Goal: Information Seeking & Learning: Check status

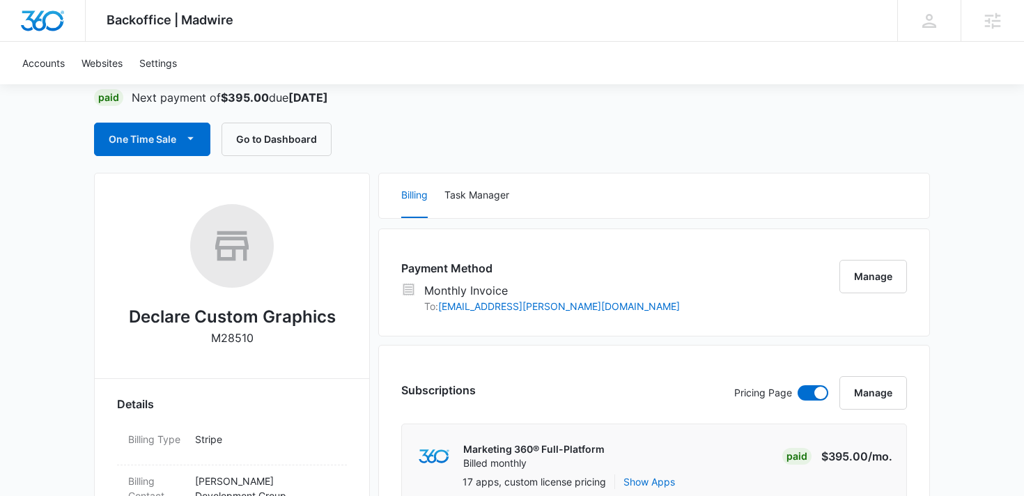
scroll to position [1, 0]
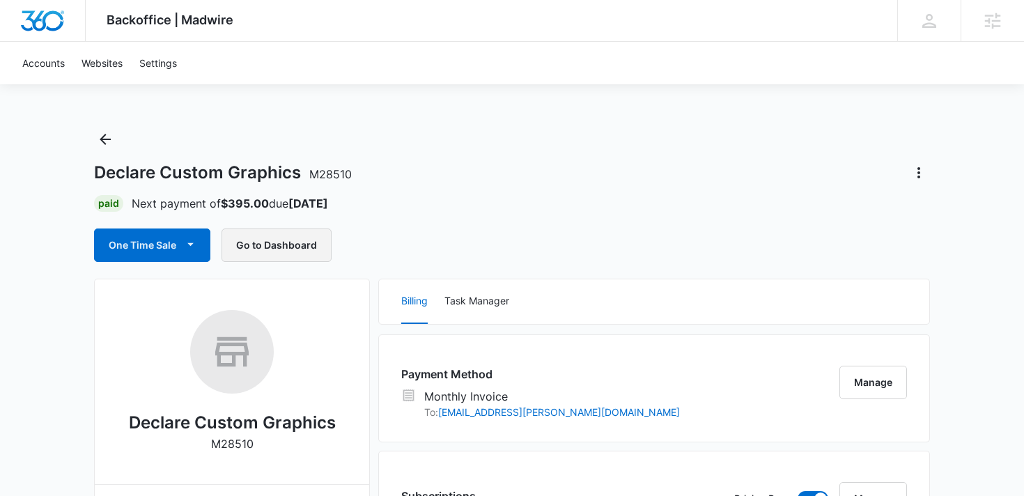
click at [282, 239] on button "Go to Dashboard" at bounding box center [277, 245] width 110 height 33
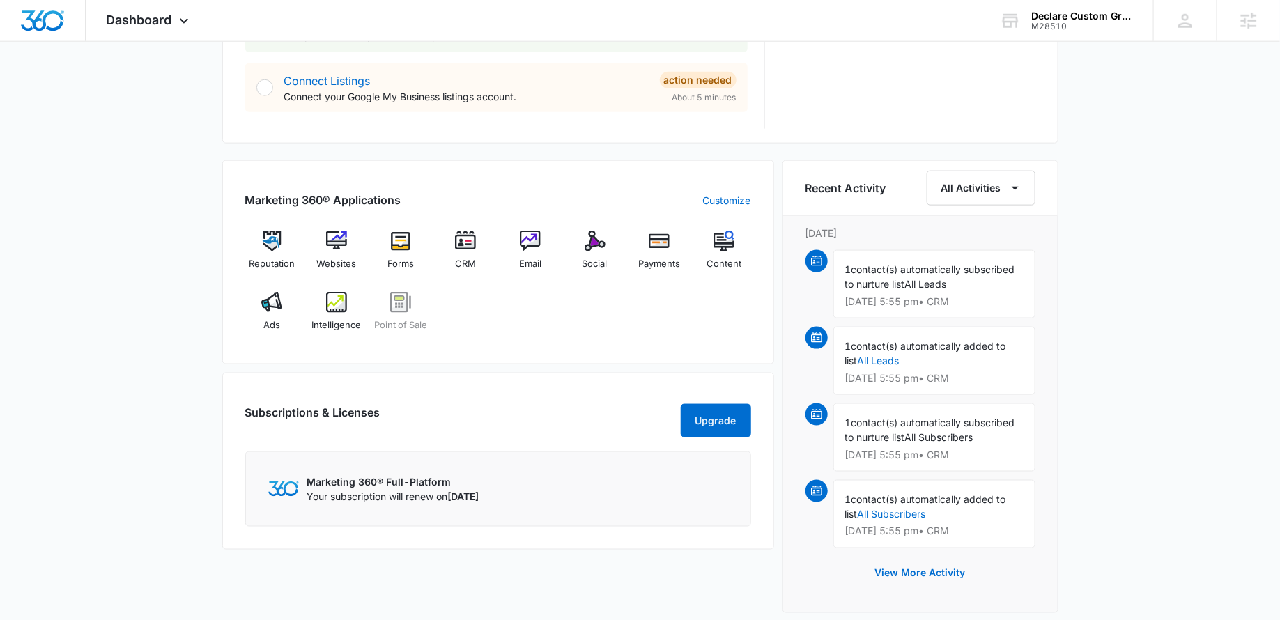
scroll to position [746, 0]
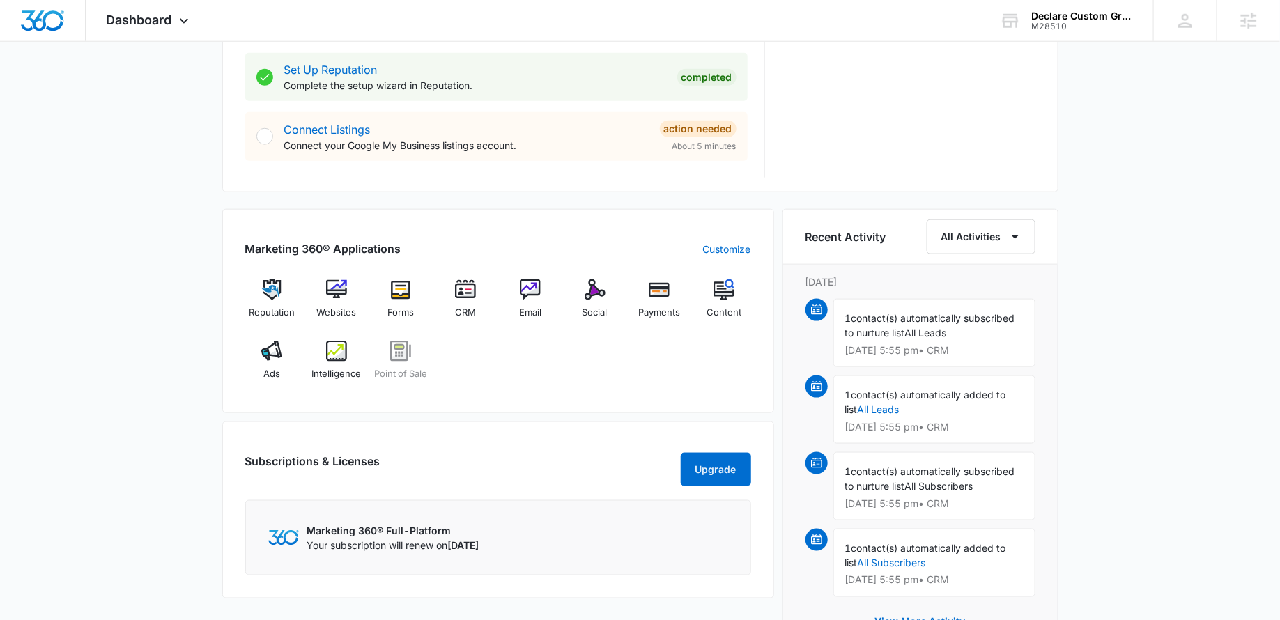
scroll to position [702, 0]
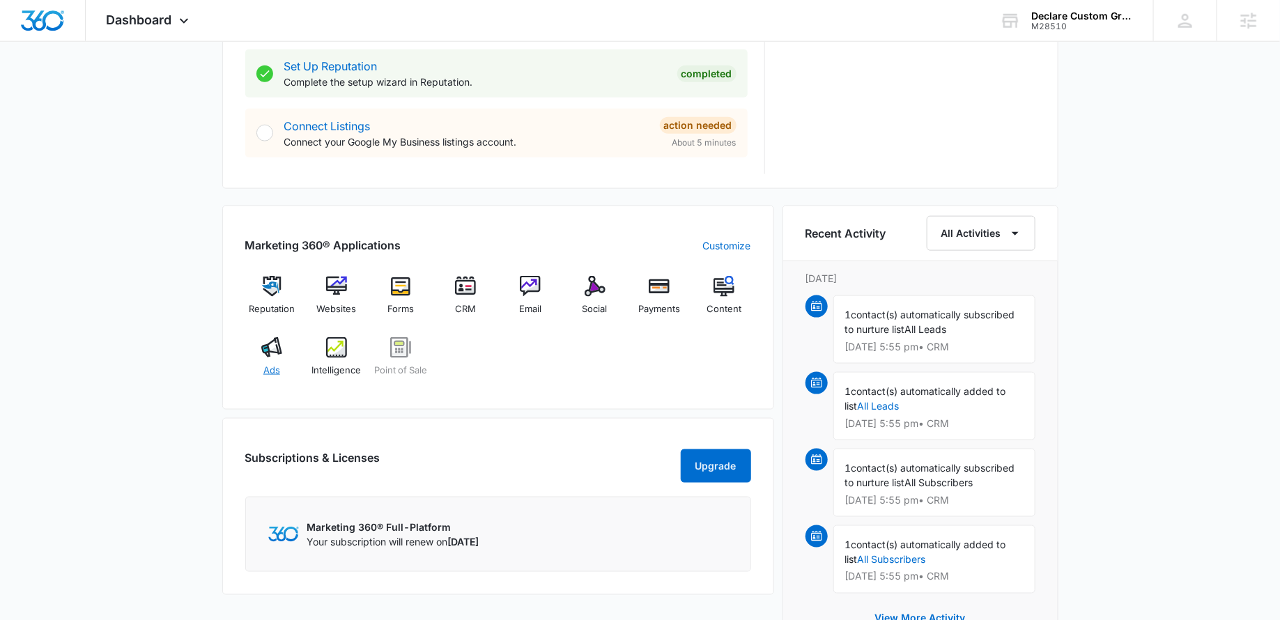
click at [262, 357] on div "Ads" at bounding box center [272, 362] width 54 height 50
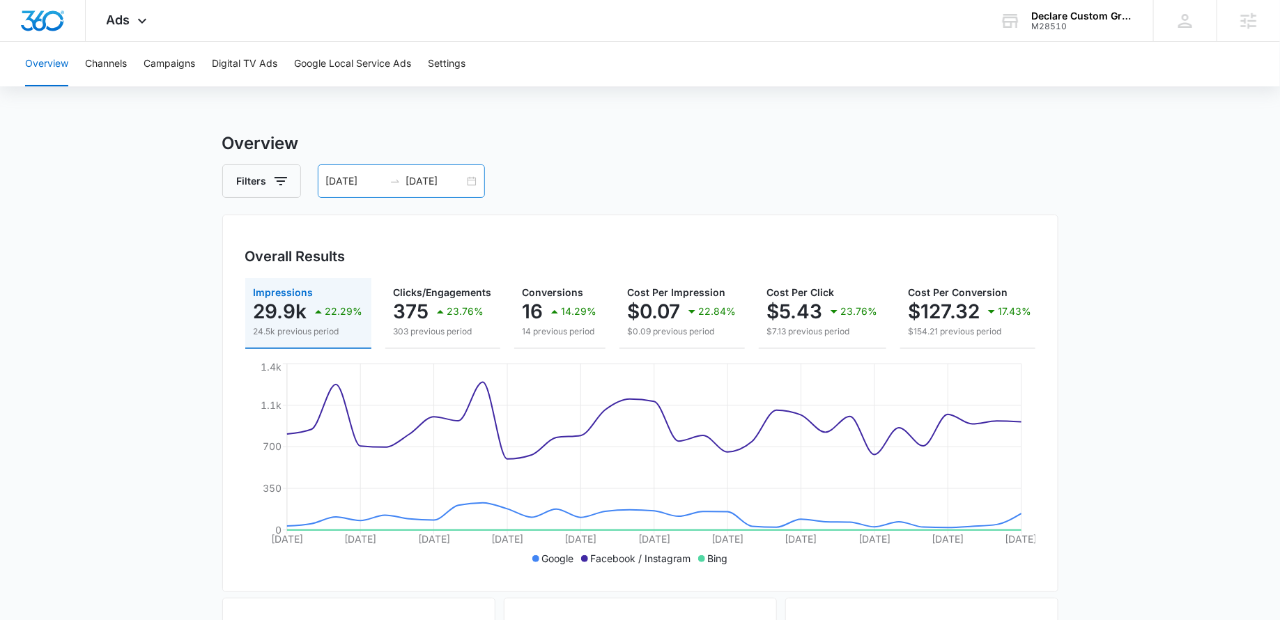
click at [475, 181] on div "[DATE] [DATE]" at bounding box center [401, 180] width 167 height 33
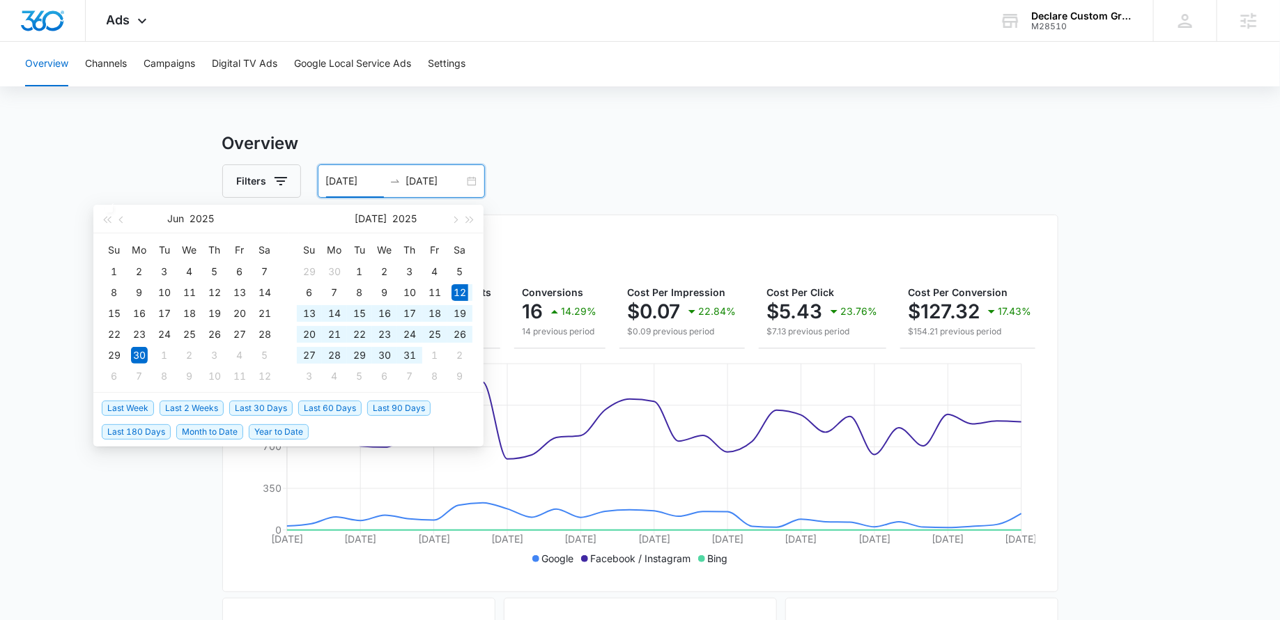
click at [254, 407] on span "Last 30 Days" at bounding box center [260, 408] width 63 height 15
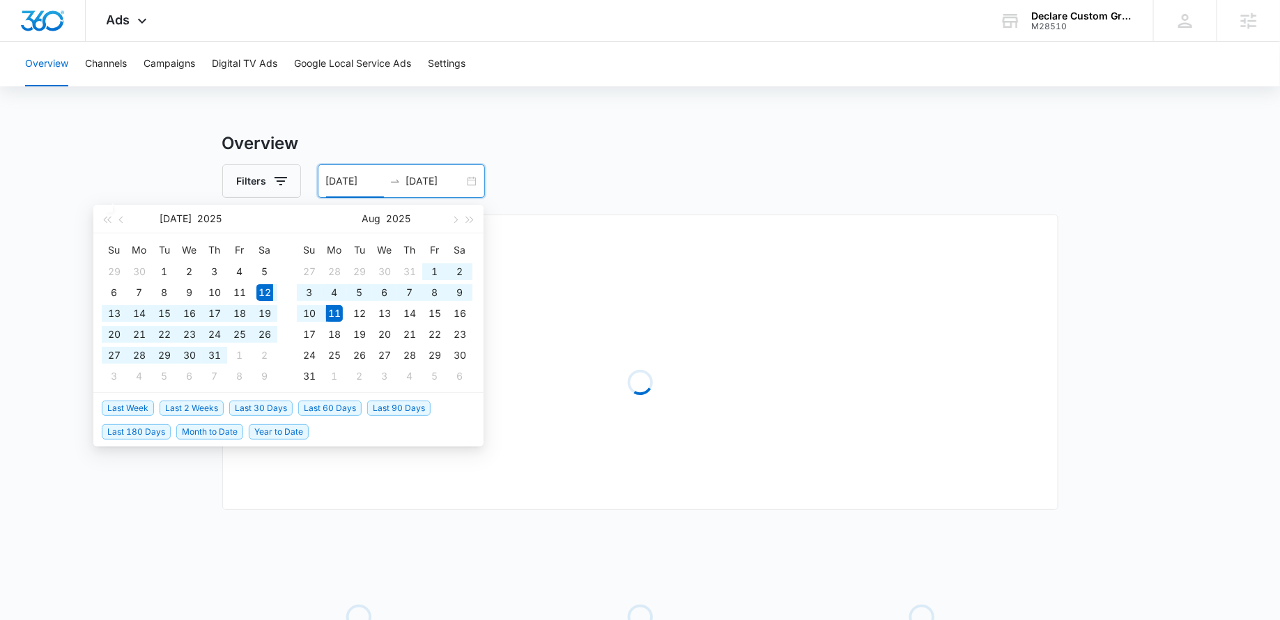
type input "[DATE]"
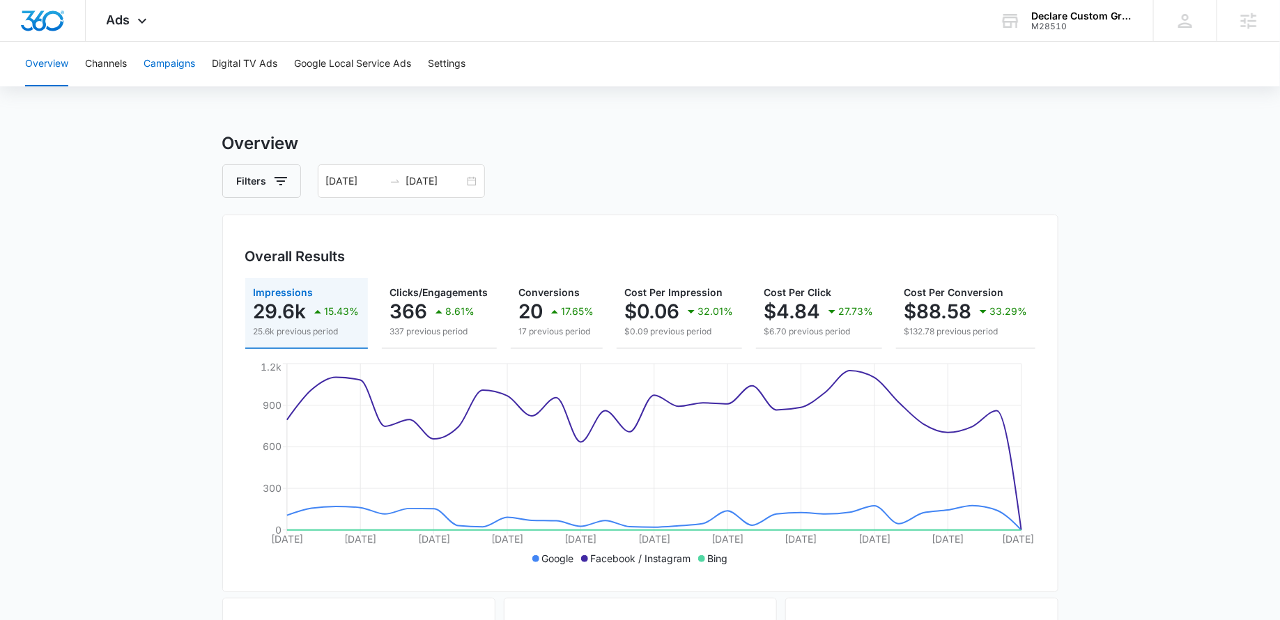
click at [178, 62] on button "Campaigns" at bounding box center [170, 64] width 52 height 45
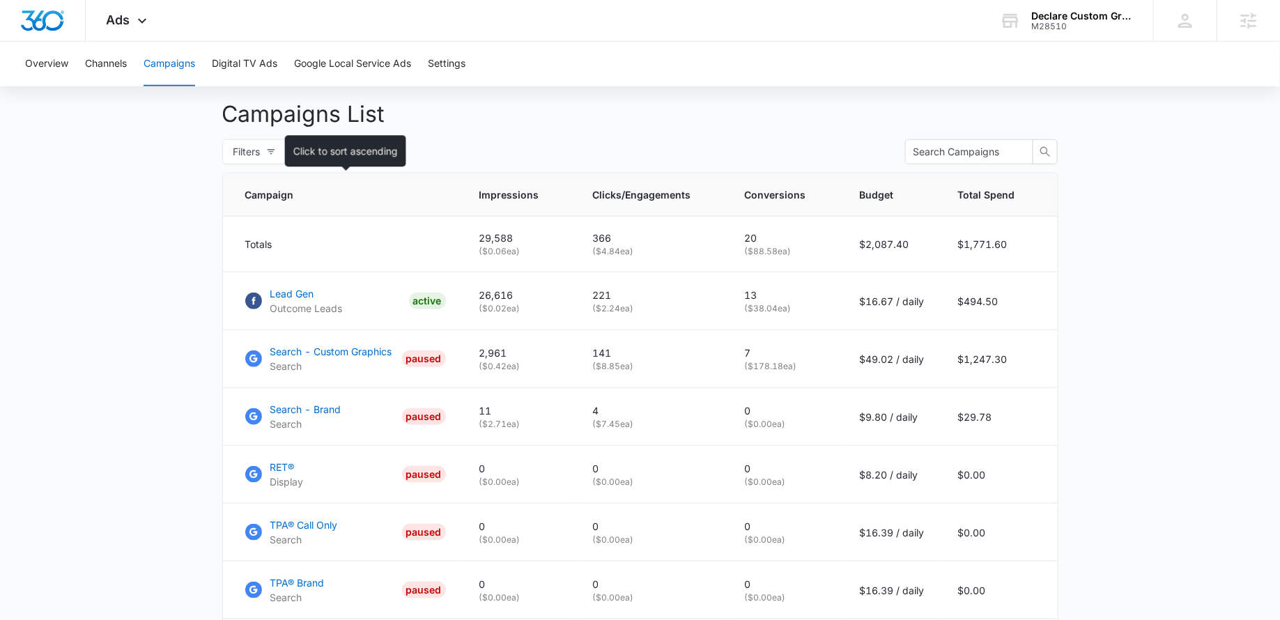
scroll to position [520, 0]
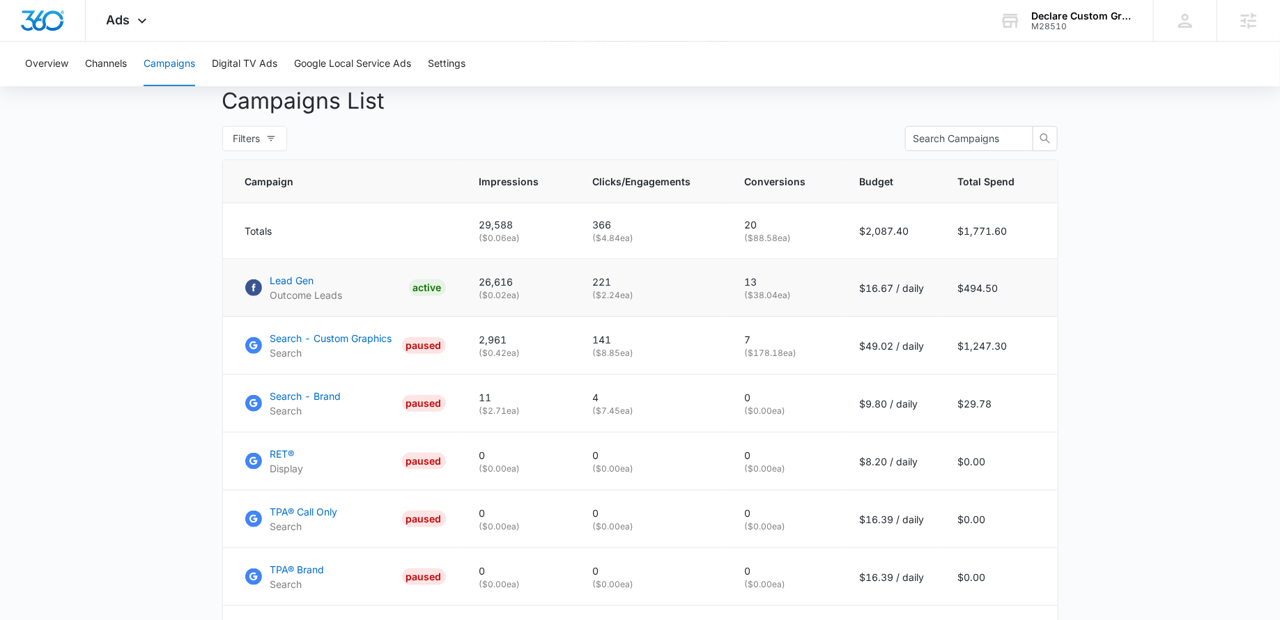
drag, startPoint x: 1004, startPoint y: 278, endPoint x: 945, endPoint y: 278, distance: 58.5
click at [945, 278] on td "$494.50" at bounding box center [999, 288] width 116 height 58
drag, startPoint x: 990, startPoint y: 287, endPoint x: 934, endPoint y: 287, distance: 55.7
click at [935, 287] on tr "Lead Gen Outcome Leads ACTIVE 26,616 ( $0.02 ea) 221 ( $2.24 ea) 13 ( $38.04 ea…" at bounding box center [640, 288] width 835 height 58
click at [982, 282] on td "$494.50" at bounding box center [999, 288] width 116 height 58
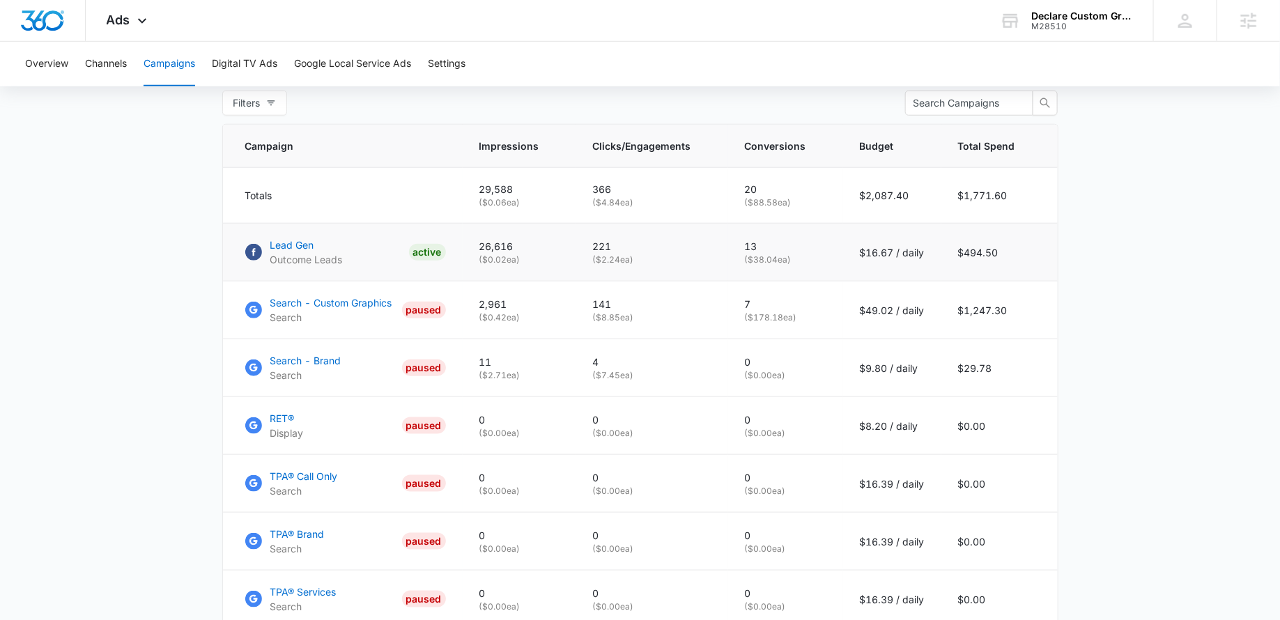
scroll to position [555, 0]
drag, startPoint x: 1006, startPoint y: 251, endPoint x: 949, endPoint y: 251, distance: 57.1
click at [949, 251] on td "$494.50" at bounding box center [999, 254] width 116 height 58
click at [965, 249] on td "$494.50" at bounding box center [999, 254] width 116 height 58
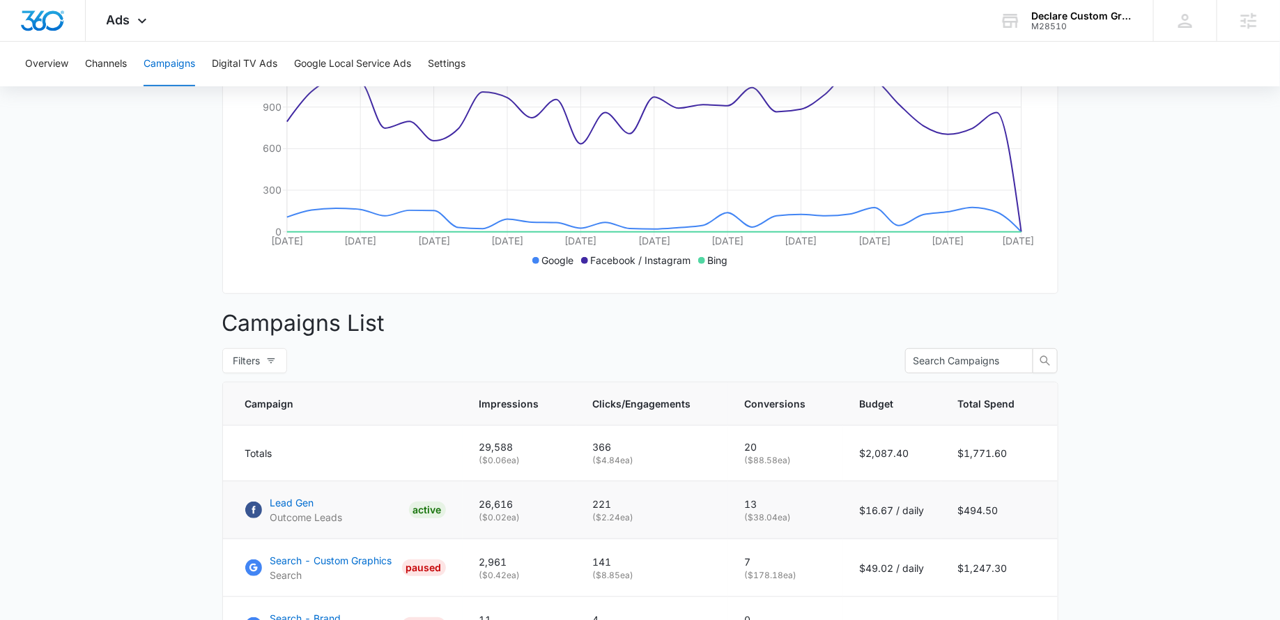
scroll to position [295, 0]
